Goal: Information Seeking & Learning: Learn about a topic

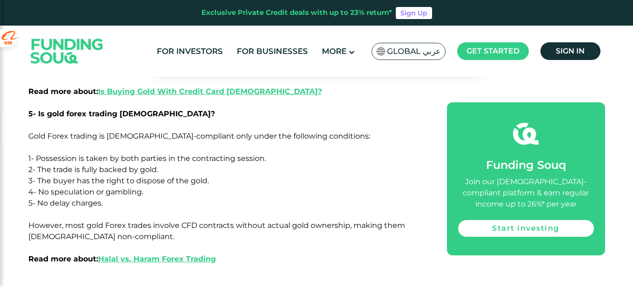
scroll to position [2283, 0]
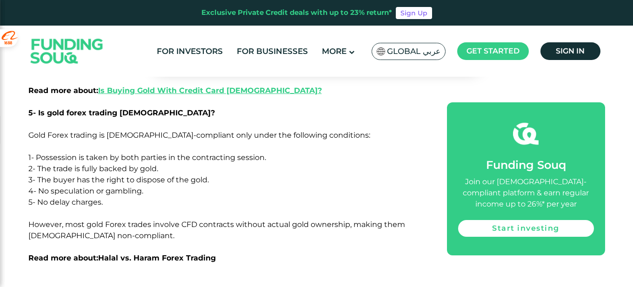
click at [156, 253] on link "Halal vs. Haram Forex Trading" at bounding box center [157, 257] width 118 height 9
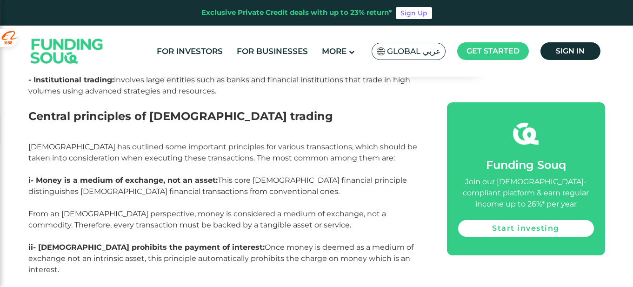
scroll to position [1153, 0]
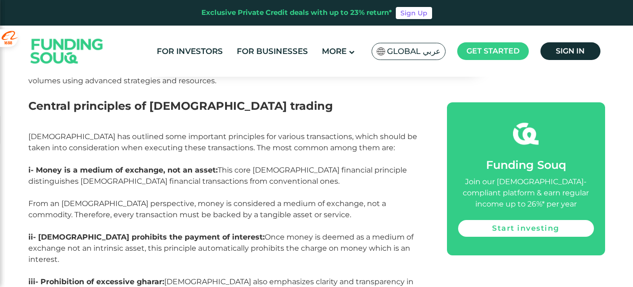
click at [376, 217] on p "i- Money is a medium of exchange, not an asset: This core Shariah financial pri…" at bounding box center [226, 198] width 397 height 67
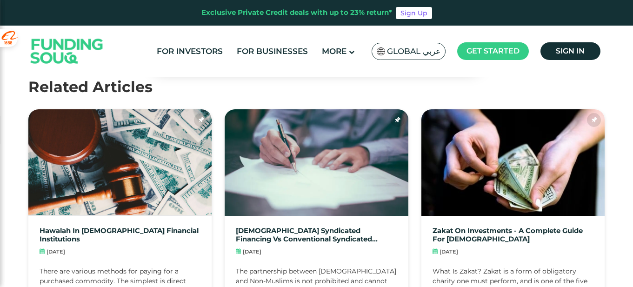
scroll to position [2621, 0]
